Goal: Leave review/rating: Leave review/rating

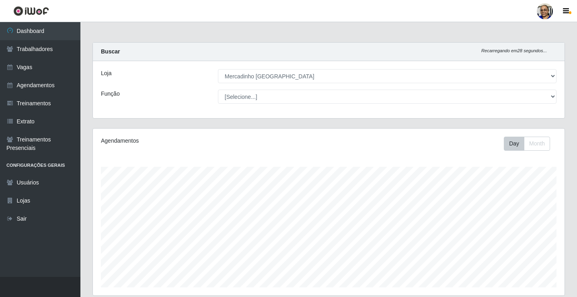
select select "345"
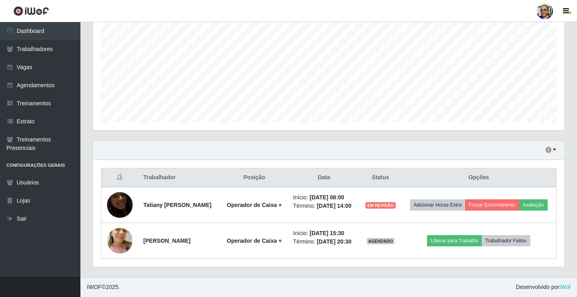
scroll to position [167, 472]
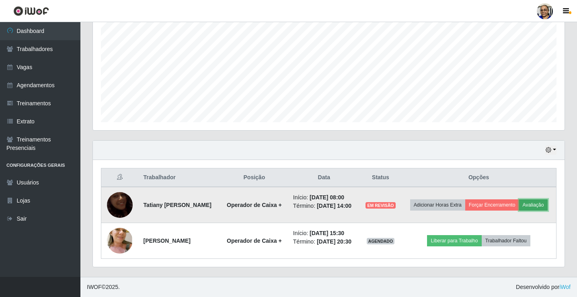
click at [539, 206] on button "Avaliação" at bounding box center [533, 205] width 29 height 11
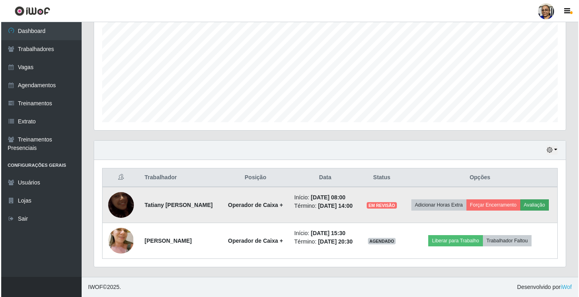
scroll to position [167, 467]
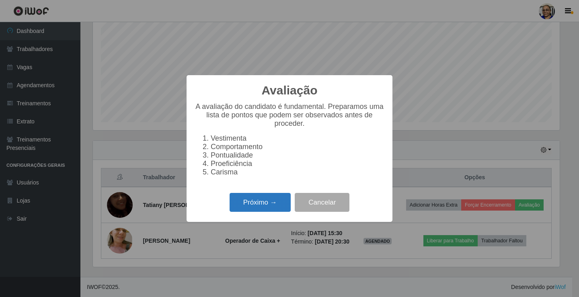
click at [271, 212] on button "Próximo →" at bounding box center [260, 202] width 61 height 19
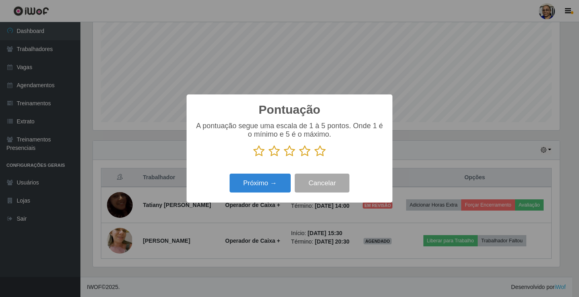
scroll to position [402190, 401890]
click at [319, 155] on icon at bounding box center [320, 151] width 11 height 12
click at [315, 157] on input "radio" at bounding box center [315, 157] width 0 height 0
click at [276, 179] on button "Próximo →" at bounding box center [260, 183] width 61 height 19
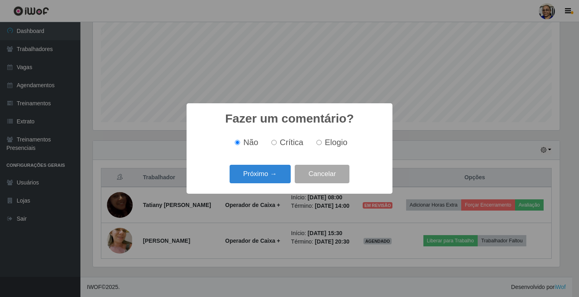
click at [276, 179] on button "Próximo →" at bounding box center [260, 174] width 61 height 19
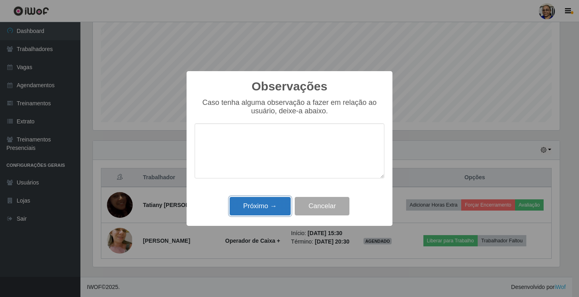
click at [270, 206] on button "Próximo →" at bounding box center [260, 206] width 61 height 19
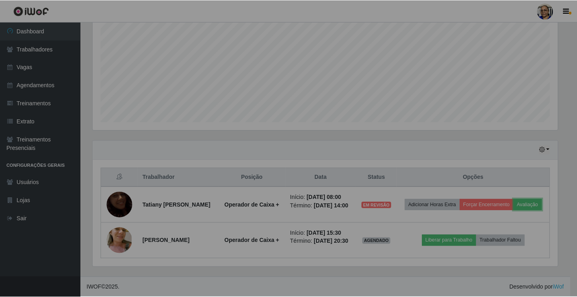
scroll to position [167, 472]
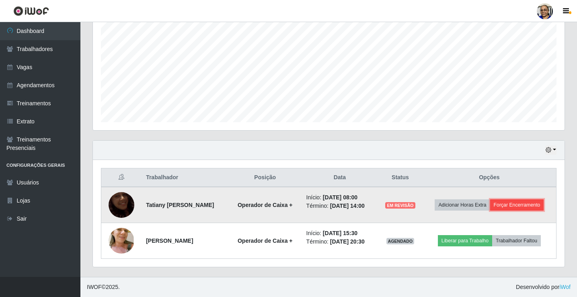
click at [511, 206] on button "Forçar Encerramento" at bounding box center [517, 205] width 54 height 11
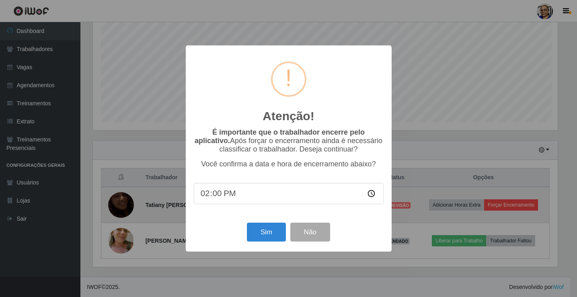
scroll to position [167, 467]
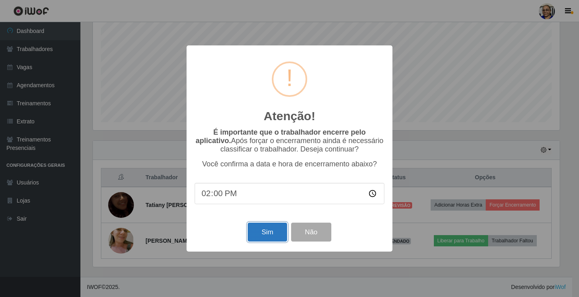
click at [277, 237] on button "Sim" at bounding box center [267, 232] width 39 height 19
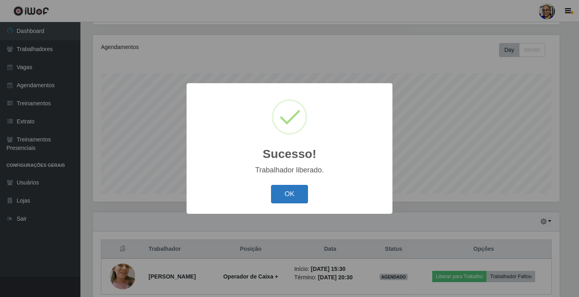
click at [299, 195] on button "OK" at bounding box center [289, 194] width 37 height 19
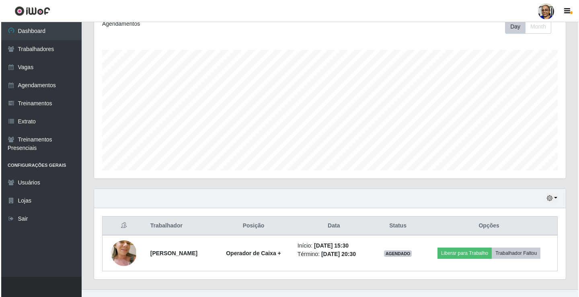
scroll to position [130, 0]
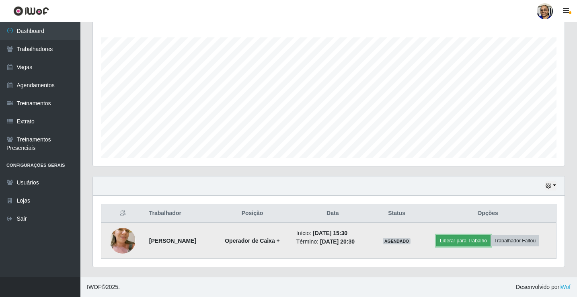
click at [472, 242] on button "Liberar para Trabalho" at bounding box center [464, 240] width 54 height 11
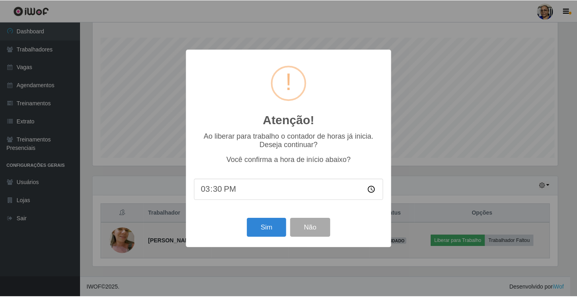
scroll to position [167, 467]
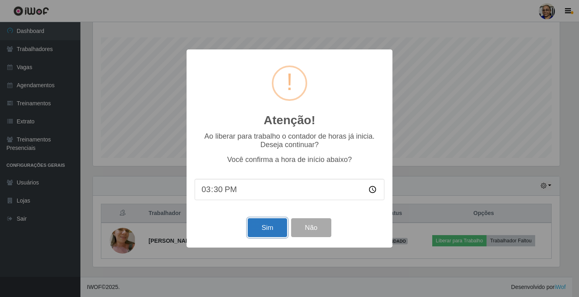
click at [271, 230] on button "Sim" at bounding box center [267, 227] width 39 height 19
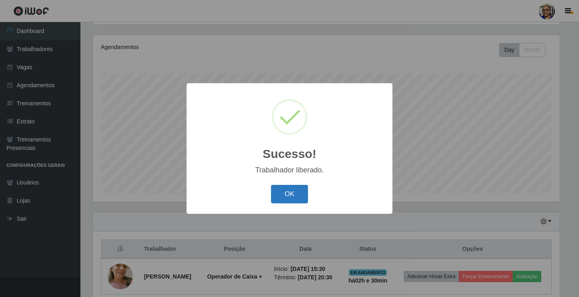
click at [293, 198] on button "OK" at bounding box center [289, 194] width 37 height 19
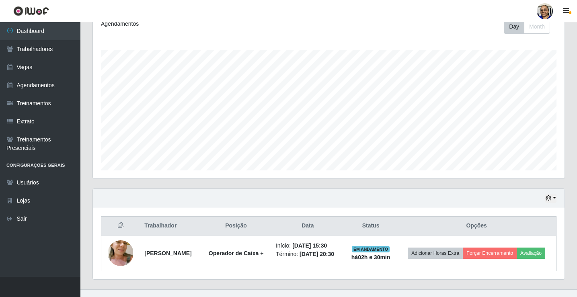
scroll to position [130, 0]
